Goal: Information Seeking & Learning: Learn about a topic

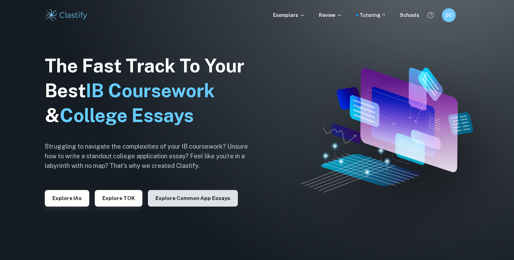
click at [196, 200] on button "Explore Common App essays" at bounding box center [193, 198] width 90 height 17
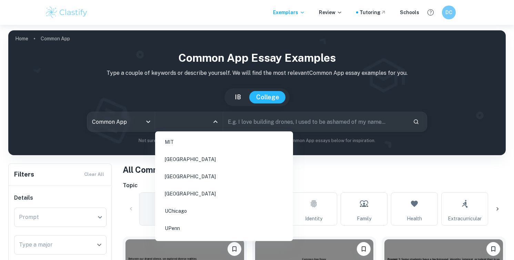
click at [184, 118] on input "All Colleges" at bounding box center [183, 121] width 51 height 13
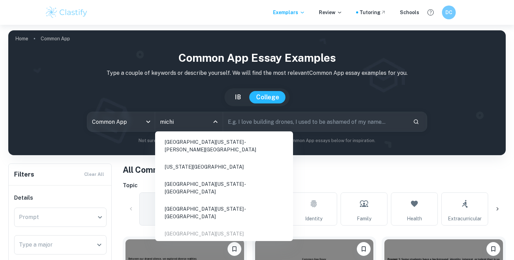
click at [183, 136] on li "[GEOGRAPHIC_DATA][US_STATE] - [PERSON_NAME][GEOGRAPHIC_DATA]" at bounding box center [224, 145] width 132 height 23
type input "michi"
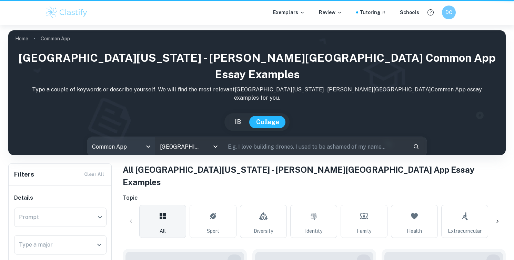
click at [143, 122] on body "We value your privacy We use cookies to enhance your browsing experience, serve…" at bounding box center [257, 155] width 514 height 260
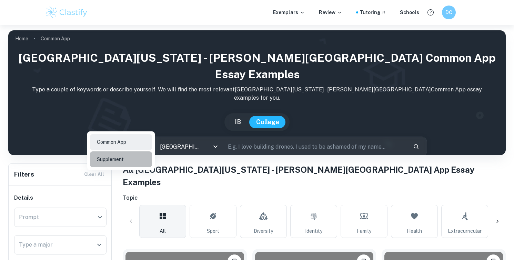
click at [139, 160] on li "Supplement" at bounding box center [121, 159] width 62 height 16
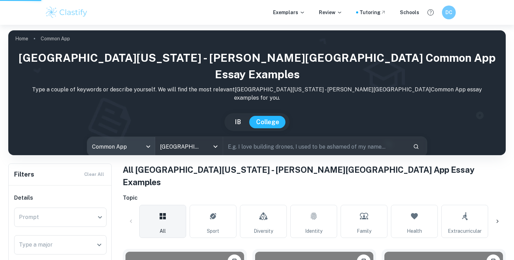
type input "supplement"
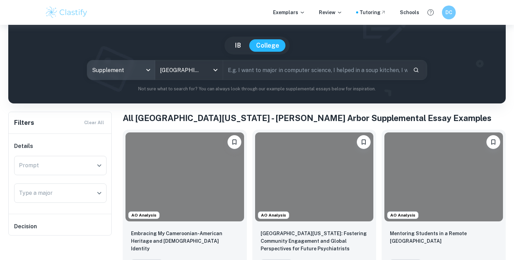
scroll to position [65, 0]
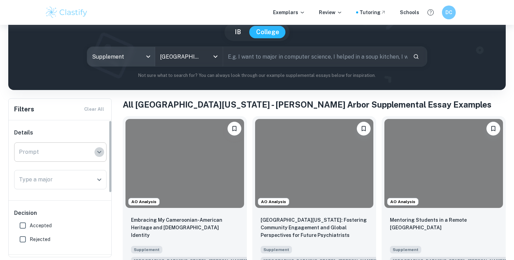
click at [97, 149] on icon "Open" at bounding box center [99, 152] width 8 height 8
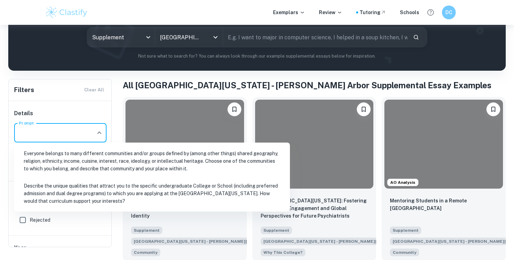
scroll to position [85, 0]
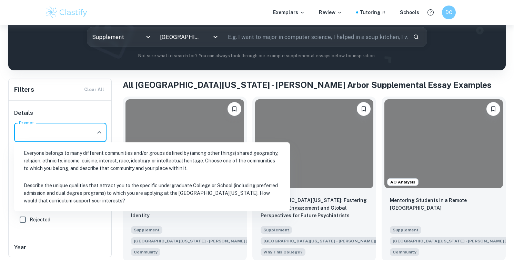
click at [100, 204] on li "Describe the unique qualities that attract you to the specific undergraduate Co…" at bounding box center [152, 193] width 270 height 31
type input "Describe the unique qualities that attract you to the specific undergraduate Co…"
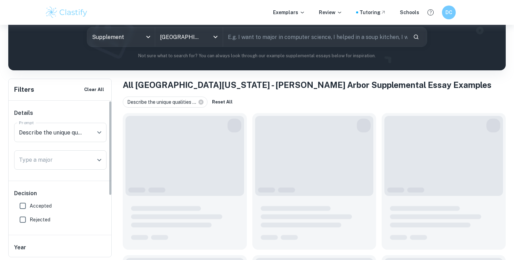
click at [100, 200] on label "Accepted" at bounding box center [58, 206] width 85 height 14
click at [30, 200] on input "Accepted" at bounding box center [23, 206] width 14 height 14
checkbox input "true"
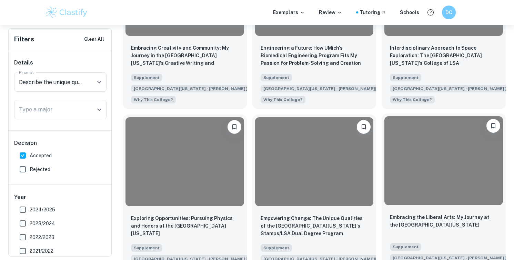
scroll to position [591, 0]
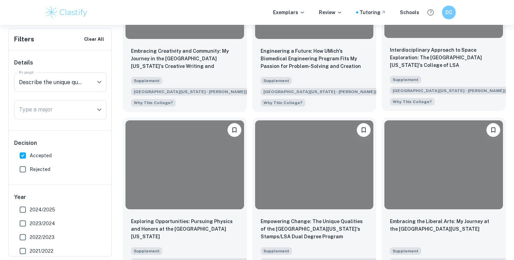
click at [439, 63] on p "Interdisciplinary Approach to Space Exploration: The [GEOGRAPHIC_DATA][US_STATE…" at bounding box center [444, 57] width 108 height 23
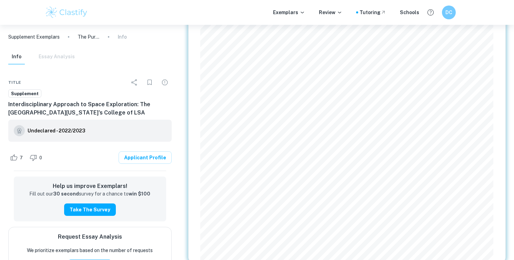
scroll to position [477, 0]
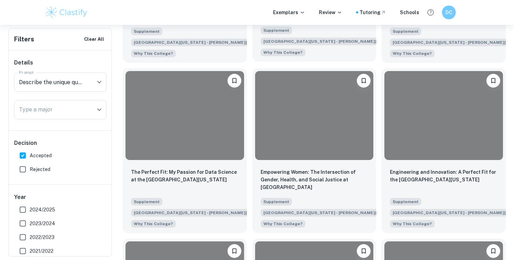
scroll to position [1152, 0]
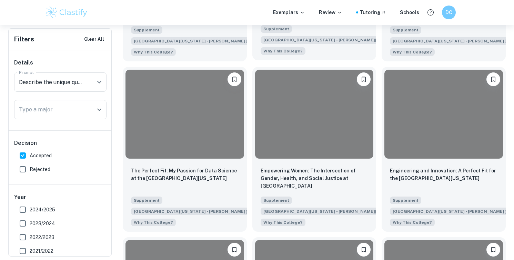
click at [280, 156] on div at bounding box center [314, 114] width 119 height 89
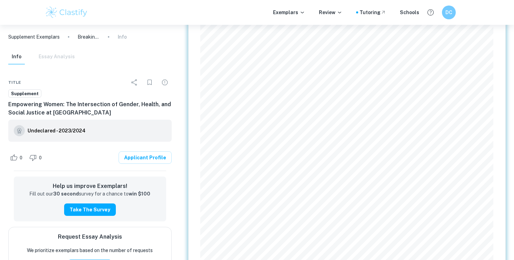
scroll to position [456, 0]
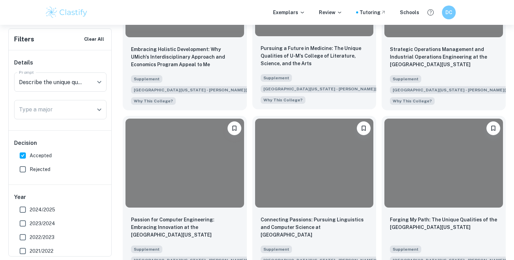
scroll to position [1444, 0]
click at [329, 76] on div "Supplement [GEOGRAPHIC_DATA][US_STATE] - [PERSON_NAME][GEOGRAPHIC_DATA] Why Thi…" at bounding box center [312, 86] width 108 height 33
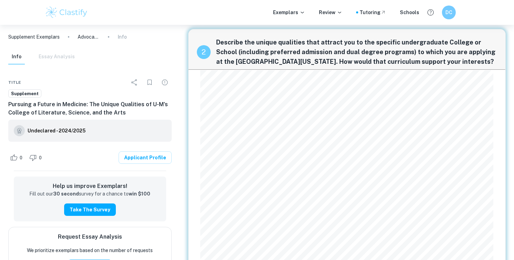
scroll to position [333, 0]
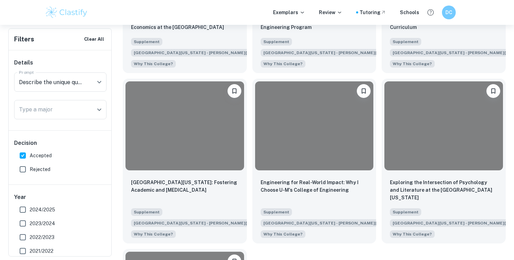
scroll to position [2006, 0]
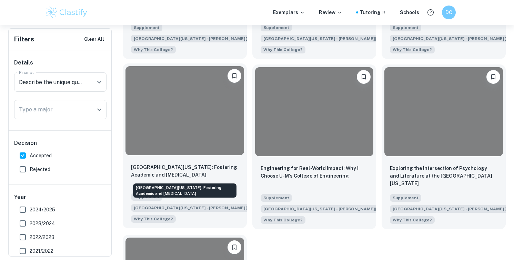
click at [214, 168] on p "[GEOGRAPHIC_DATA][US_STATE]: Fostering Academic and [MEDICAL_DATA]" at bounding box center [185, 170] width 108 height 15
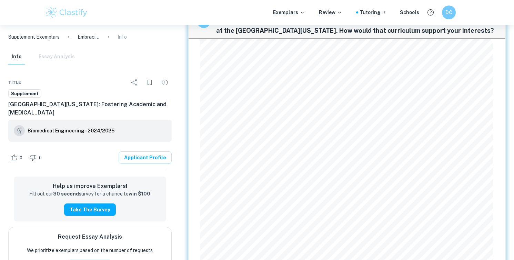
scroll to position [235, 0]
